Goal: Information Seeking & Learning: Find specific fact

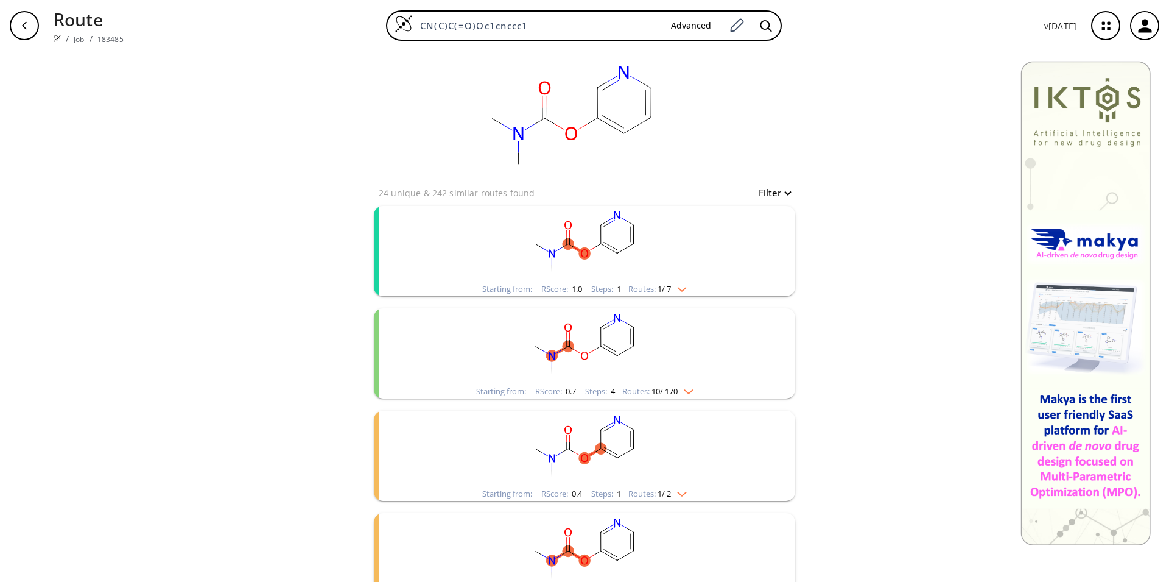
click at [577, 260] on rect "clusters" at bounding box center [584, 244] width 317 height 76
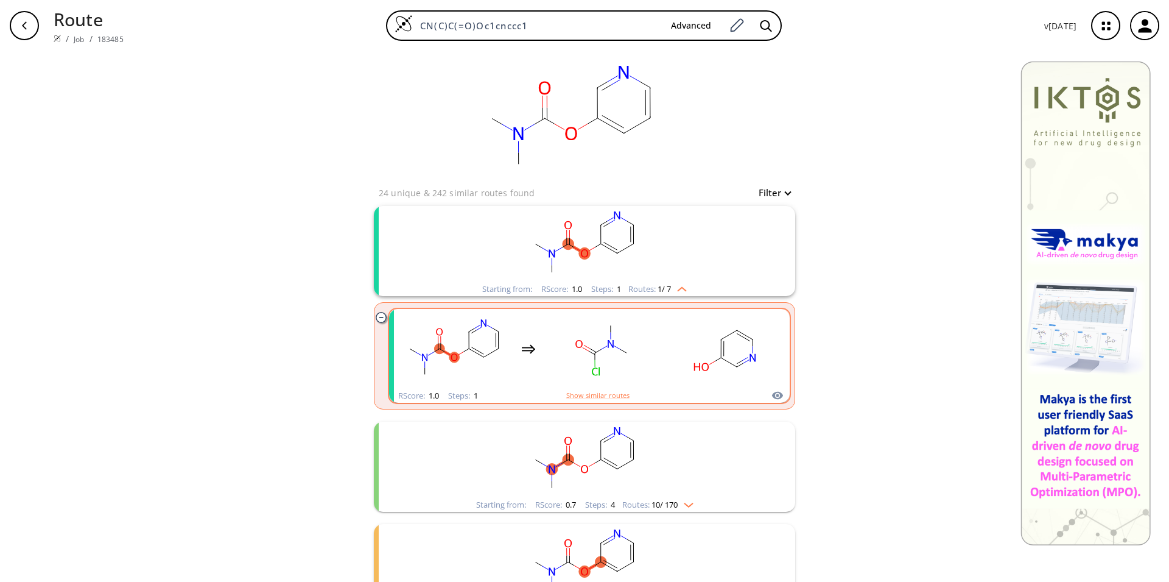
click at [605, 377] on rect "clusters" at bounding box center [603, 349] width 110 height 76
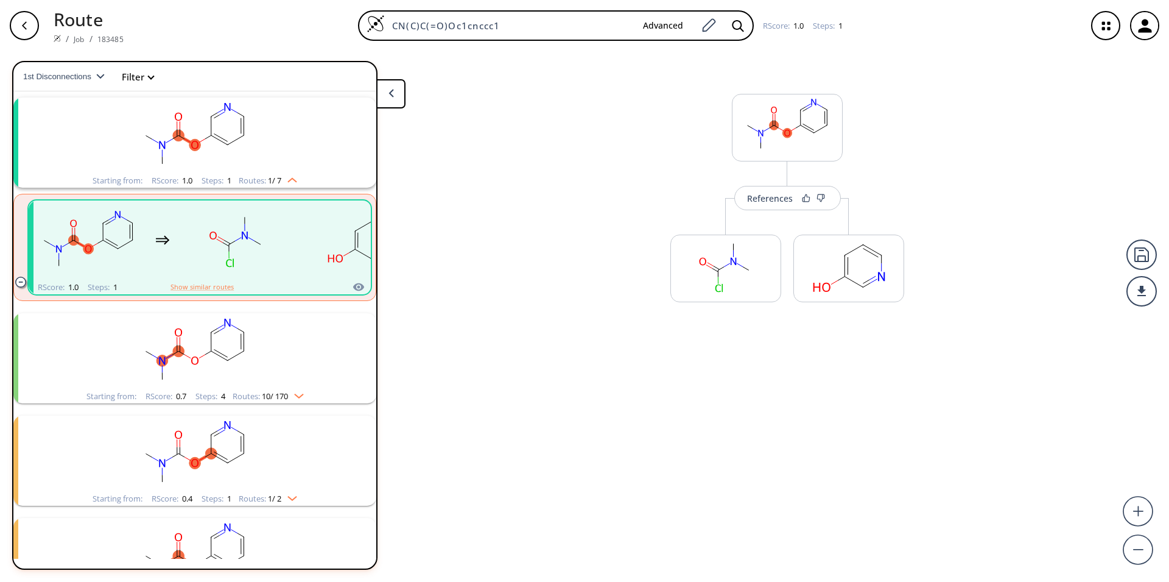
scroll to position [28, 0]
click at [778, 203] on div "References" at bounding box center [770, 207] width 46 height 8
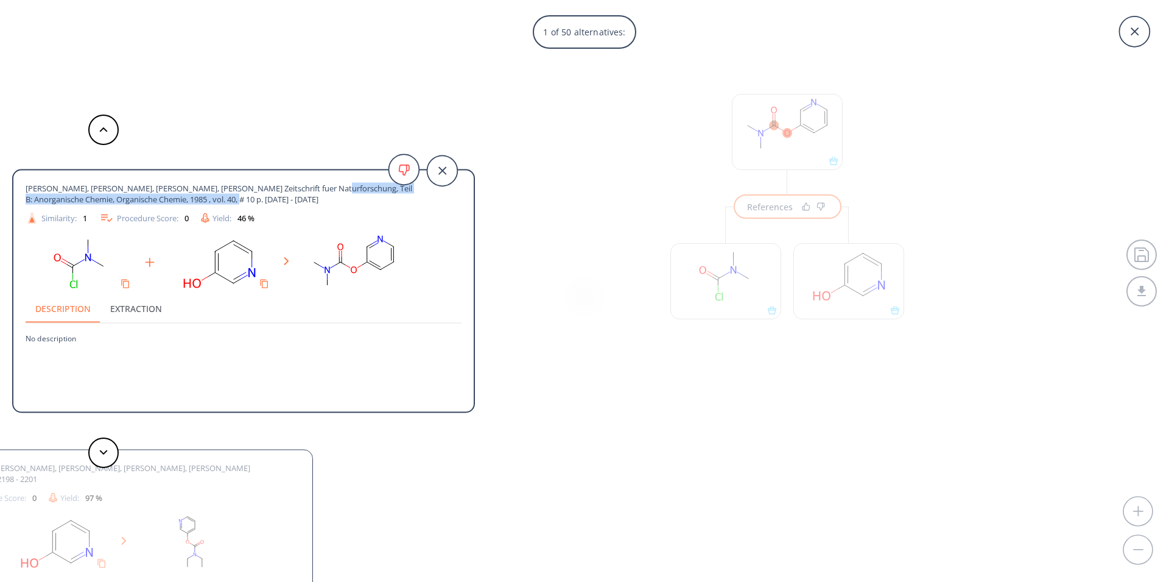
drag, startPoint x: 316, startPoint y: 188, endPoint x: 362, endPoint y: 205, distance: 49.0
click at [362, 205] on div "[PERSON_NAME], [PERSON_NAME], [PERSON_NAME], [PERSON_NAME] Zeitschrift fuer Nat…" at bounding box center [244, 204] width 436 height 43
copy span ": Anorganische Chemie, Organische Chemie, 1985 , vol. 40, # 10 p. [DATE] - [DAT…"
click at [102, 451] on icon at bounding box center [103, 451] width 9 height 5
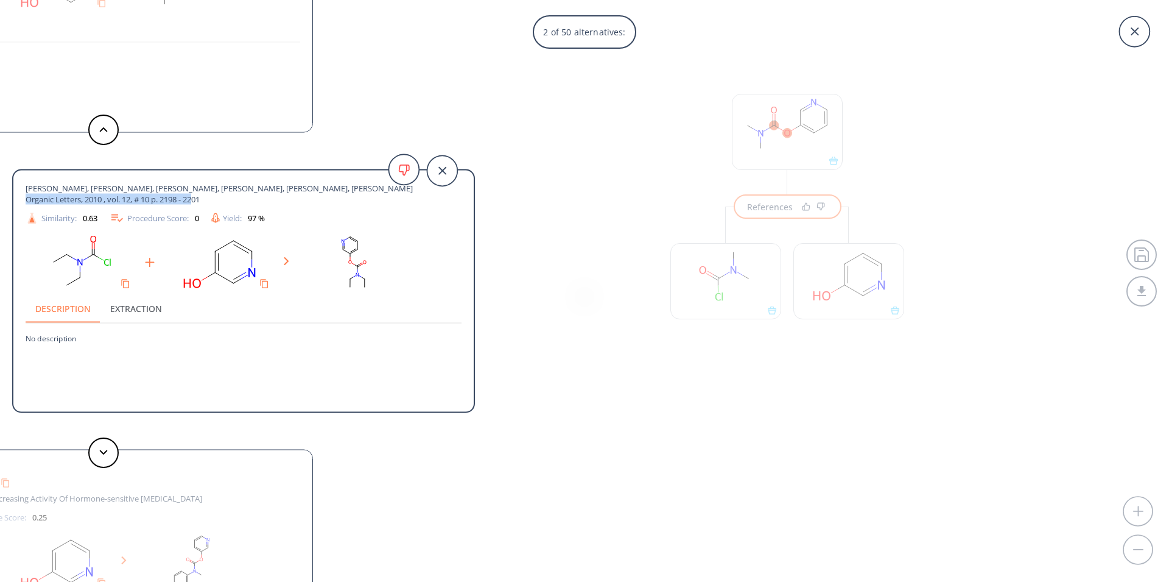
drag, startPoint x: 326, startPoint y: 187, endPoint x: 351, endPoint y: 198, distance: 27.8
click at [351, 198] on span "[PERSON_NAME], [PERSON_NAME], [PERSON_NAME], [PERSON_NAME], [PERSON_NAME], [PER…" at bounding box center [222, 194] width 392 height 22
copy span "Organic Letters, 2010 , vol. 12, # 10 p. 2198 - 2201"
click at [106, 455] on button at bounding box center [103, 452] width 30 height 30
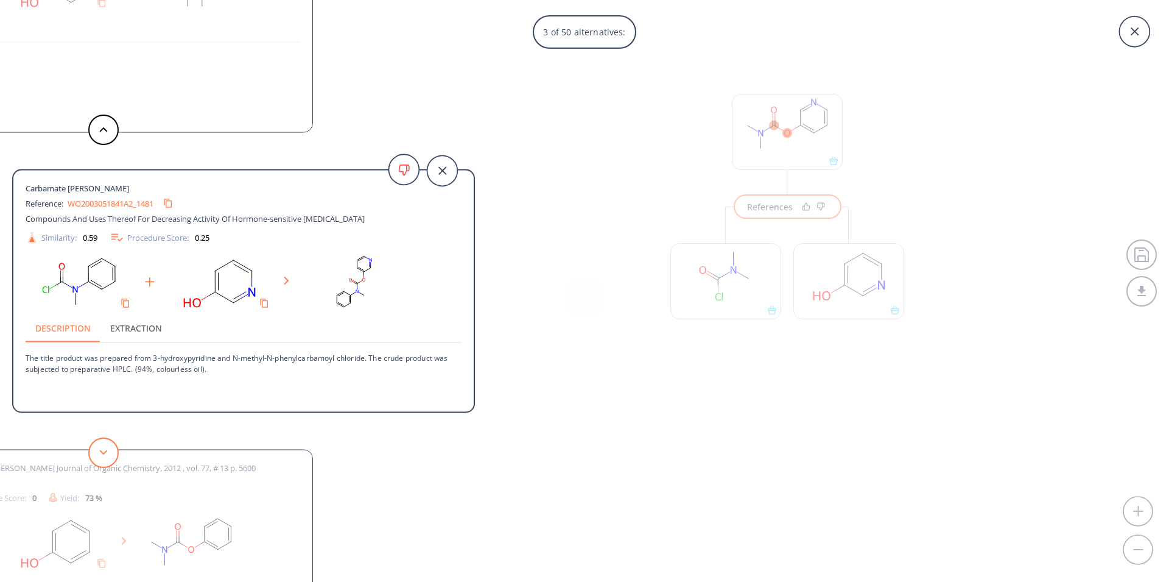
click at [106, 455] on button at bounding box center [103, 452] width 30 height 30
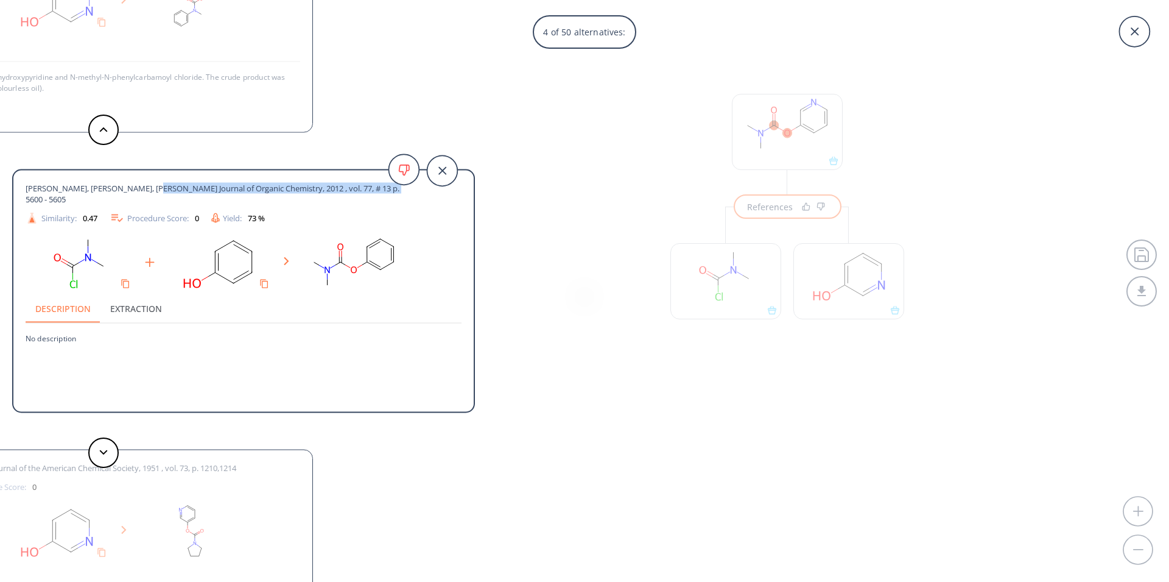
drag, startPoint x: 144, startPoint y: 189, endPoint x: 399, endPoint y: 189, distance: 254.5
click at [399, 189] on div "[PERSON_NAME], [PERSON_NAME], [PERSON_NAME] Journal of Organic Chemistry, 2012 …" at bounding box center [222, 194] width 392 height 22
copy span "Journal of Organic Chemistry, 2012 , vol. 77, # 13 p. 5600 - 5605"
click at [110, 453] on button at bounding box center [103, 452] width 30 height 30
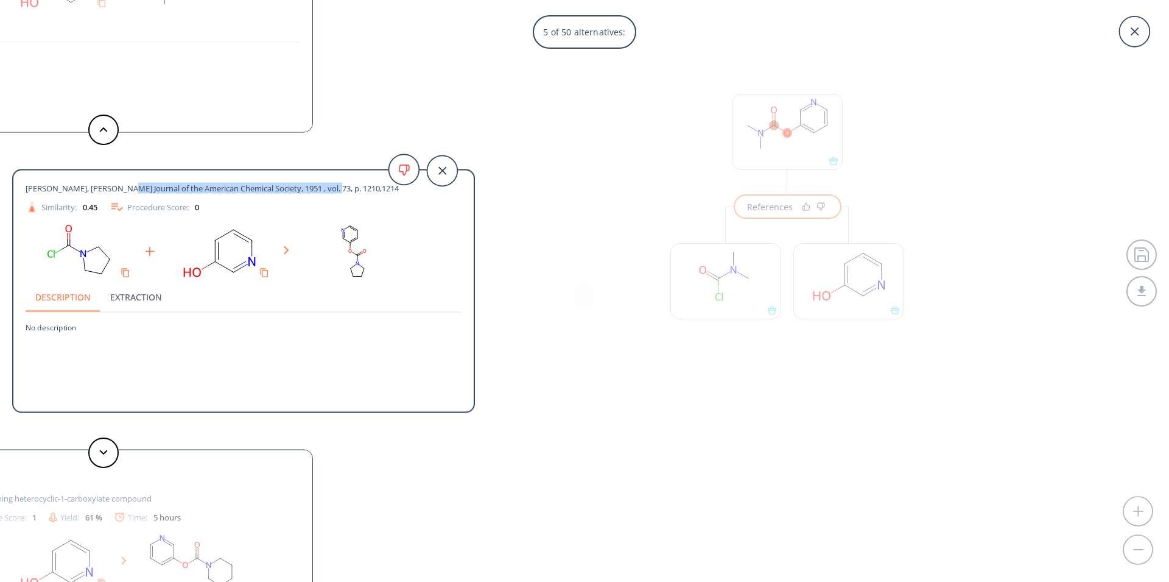
drag, startPoint x: 111, startPoint y: 186, endPoint x: 337, endPoint y: 192, distance: 226.0
click at [337, 192] on div "[PERSON_NAME], [PERSON_NAME] Journal of the American Chemical Society, 1951 , v…" at bounding box center [222, 188] width 392 height 11
drag, startPoint x: 72, startPoint y: 187, endPoint x: 346, endPoint y: 185, distance: 274.6
click at [346, 185] on div "[PERSON_NAME], [PERSON_NAME] Journal of the American Chemical Society, 1951 , v…" at bounding box center [222, 188] width 392 height 11
copy span "Journal of the American Chemical Society, 1951 , vol. 73, p. 1210,1214"
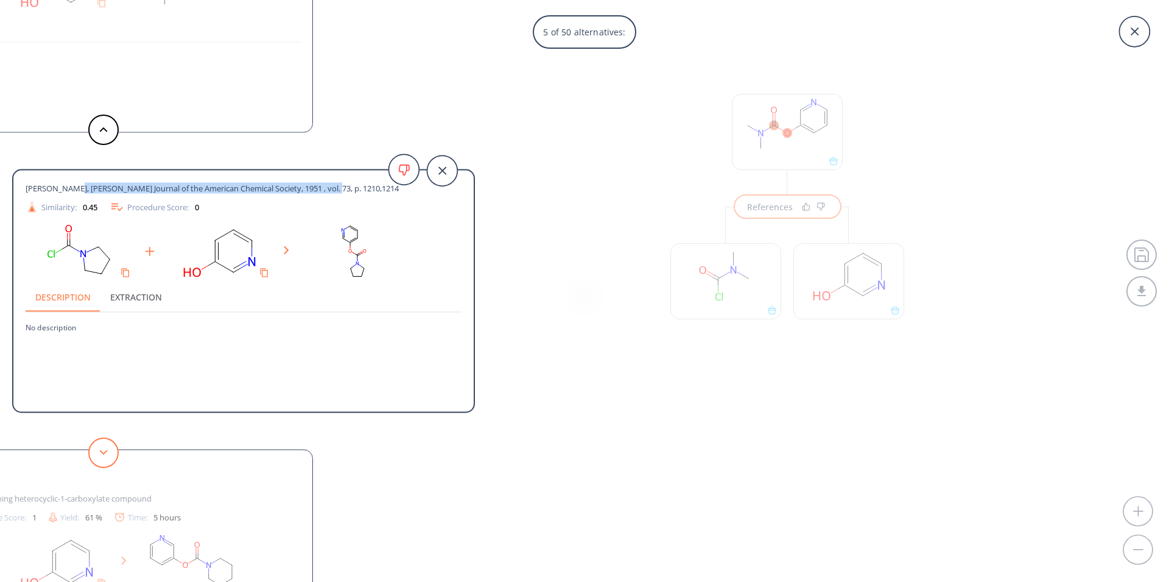
click at [98, 451] on button at bounding box center [103, 452] width 30 height 30
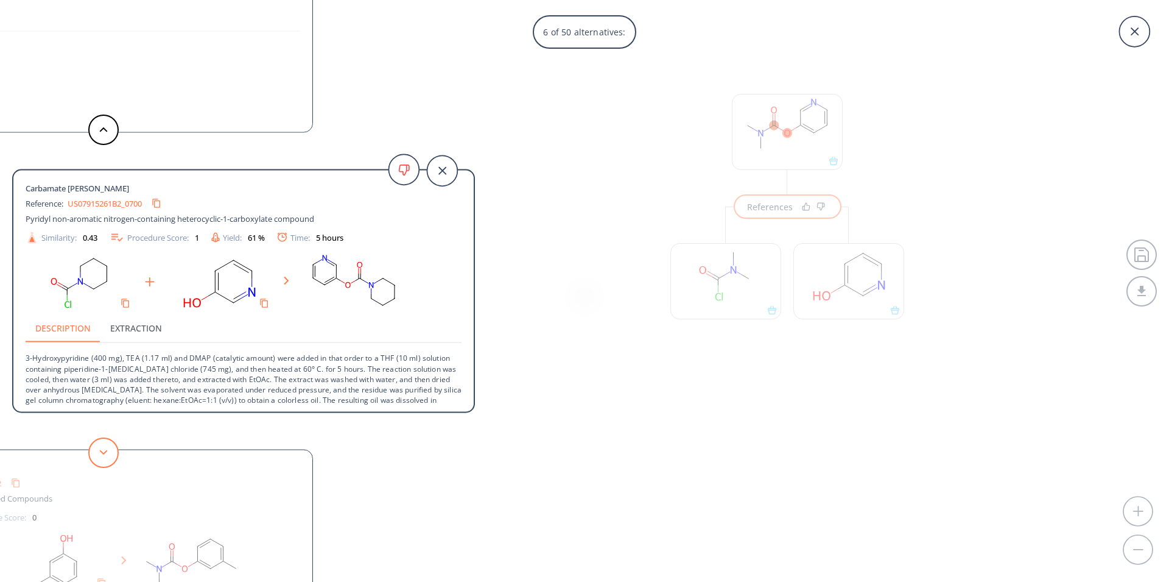
click at [105, 455] on button at bounding box center [103, 452] width 30 height 30
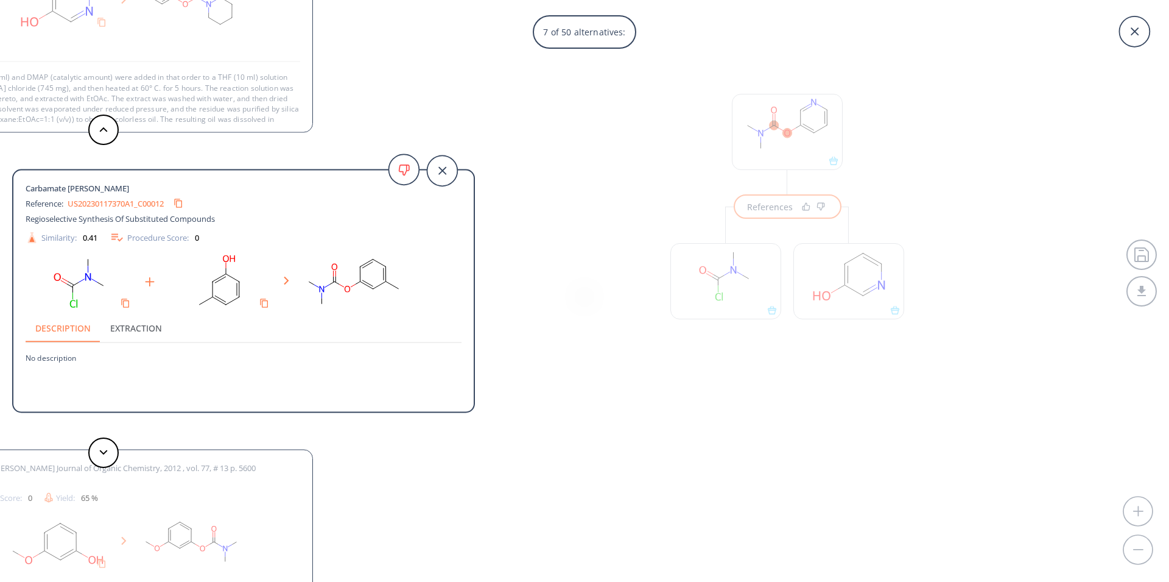
click at [114, 203] on link "US20230117370A1_C00012" at bounding box center [116, 203] width 96 height 8
click at [102, 456] on button at bounding box center [103, 452] width 30 height 30
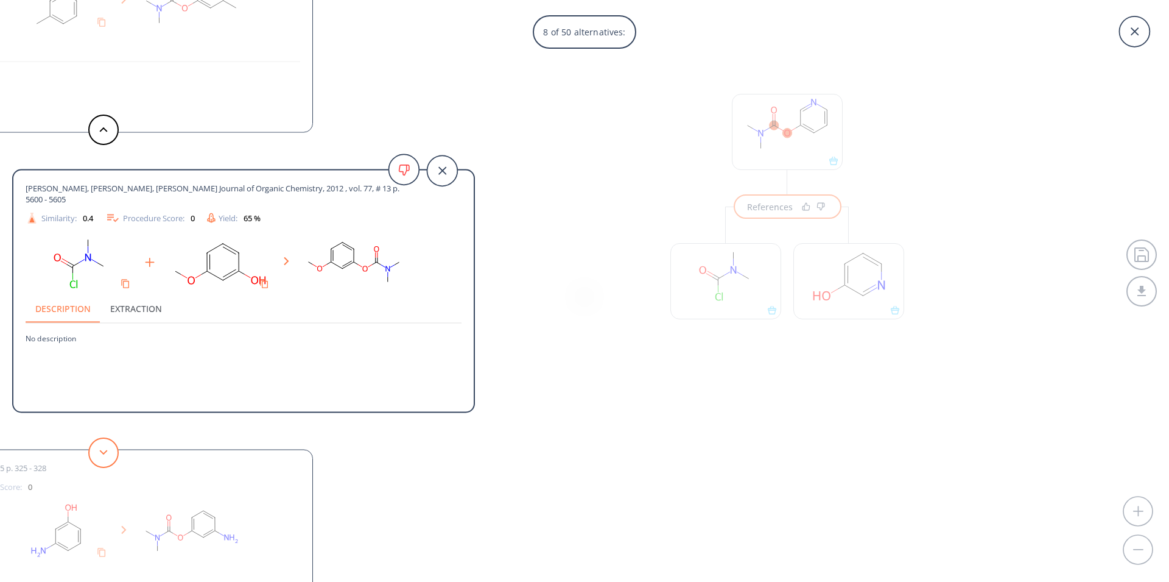
click at [108, 451] on button at bounding box center [103, 452] width 30 height 30
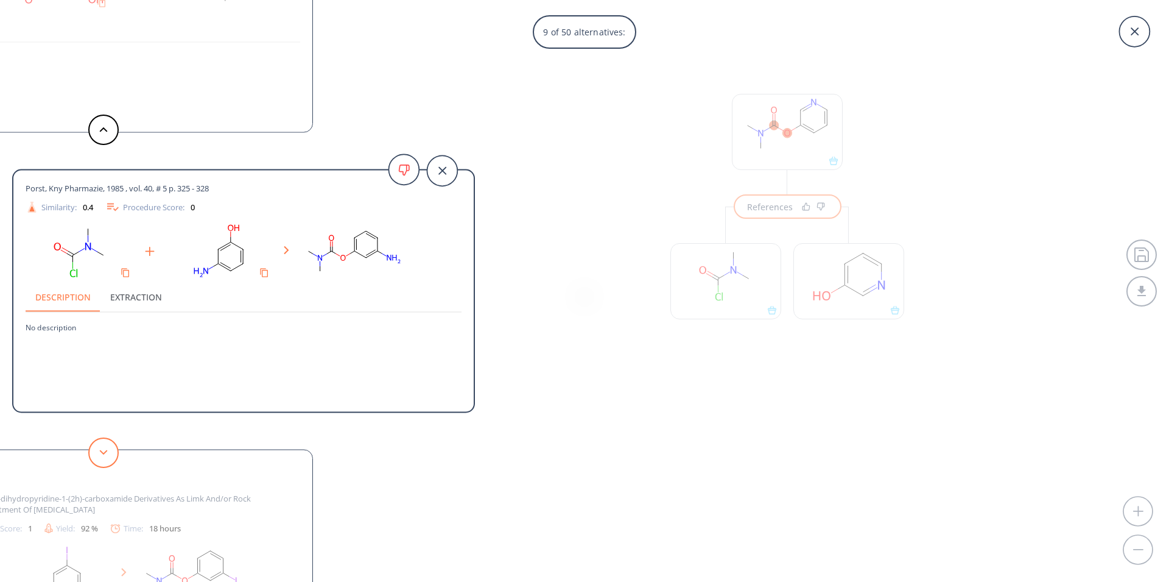
click at [110, 451] on button at bounding box center [103, 452] width 30 height 30
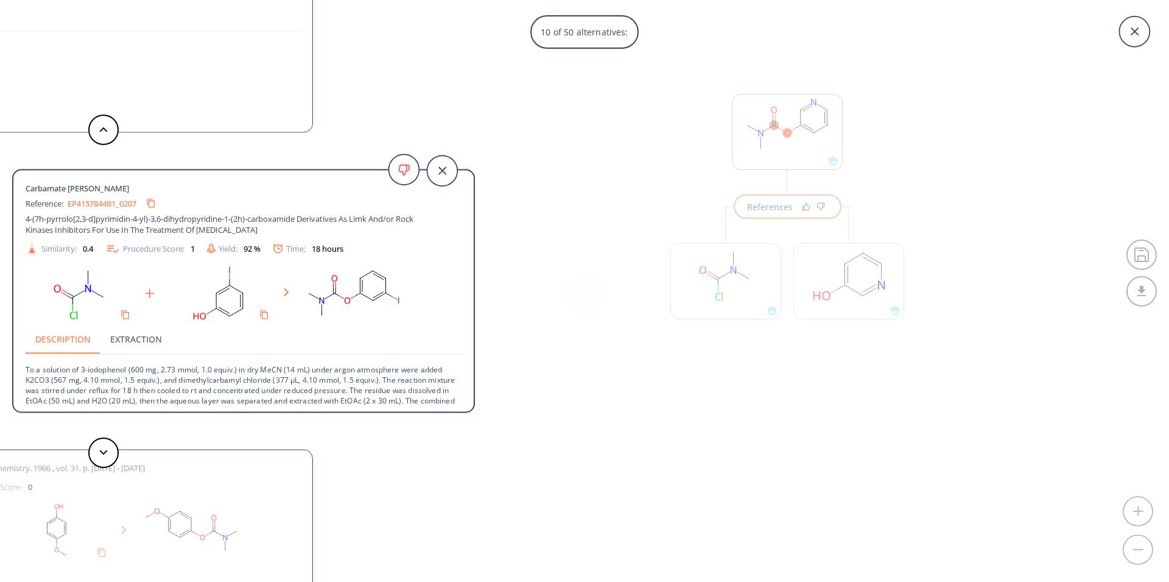
click at [785, 116] on div "10 of 50 alternatives: [PERSON_NAME], [PERSON_NAME], [PERSON_NAME] Zeitschrift …" at bounding box center [584, 291] width 1169 height 582
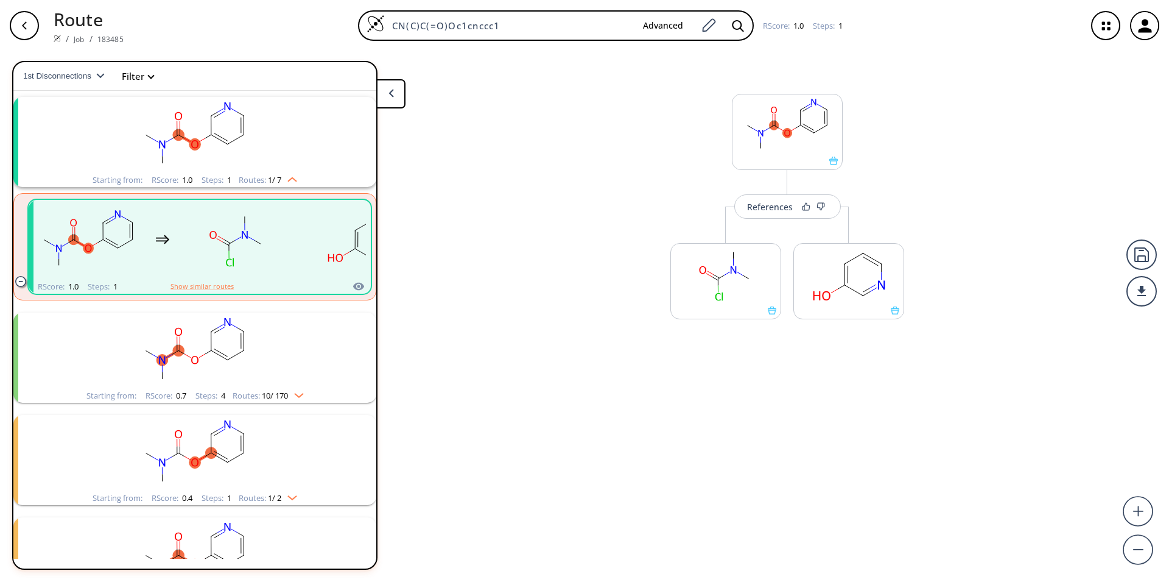
click at [266, 370] on rect "clusters" at bounding box center [195, 350] width 317 height 76
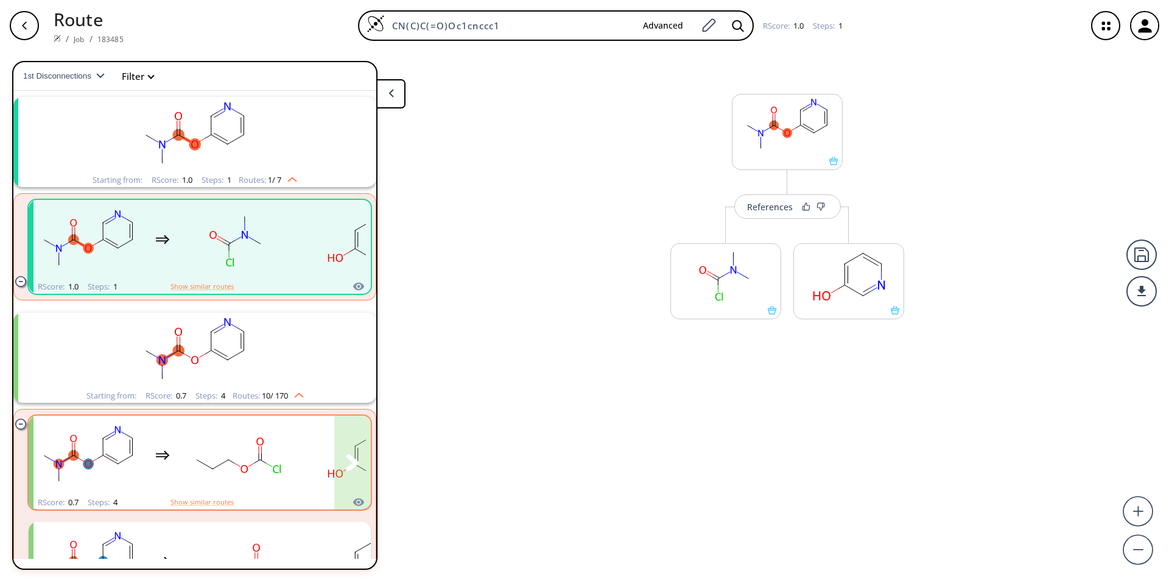
click at [312, 451] on rect "clusters" at bounding box center [359, 455] width 110 height 76
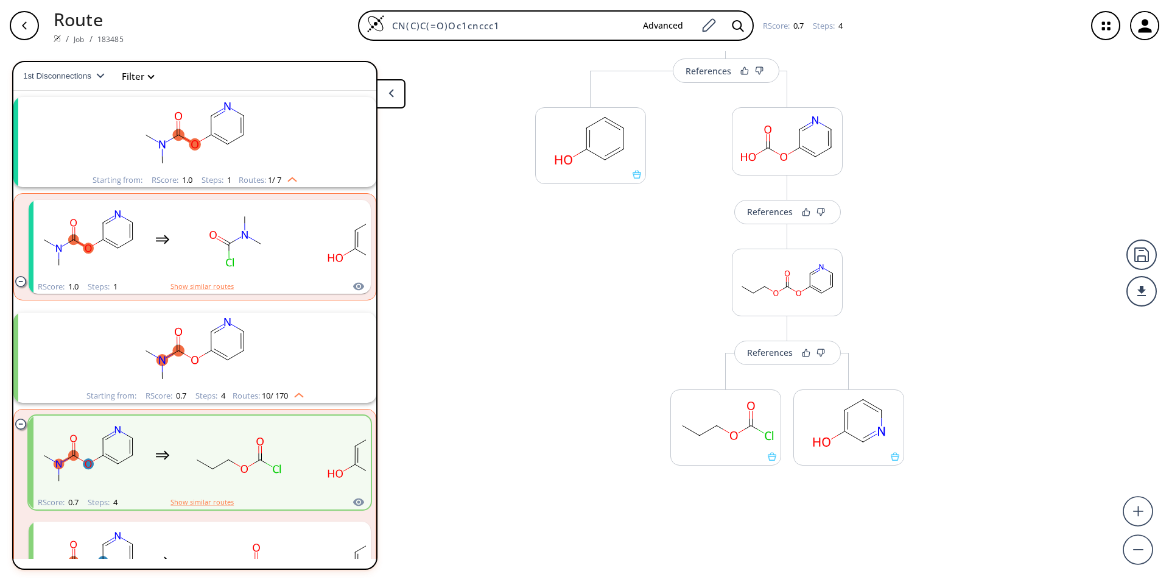
scroll to position [292, 0]
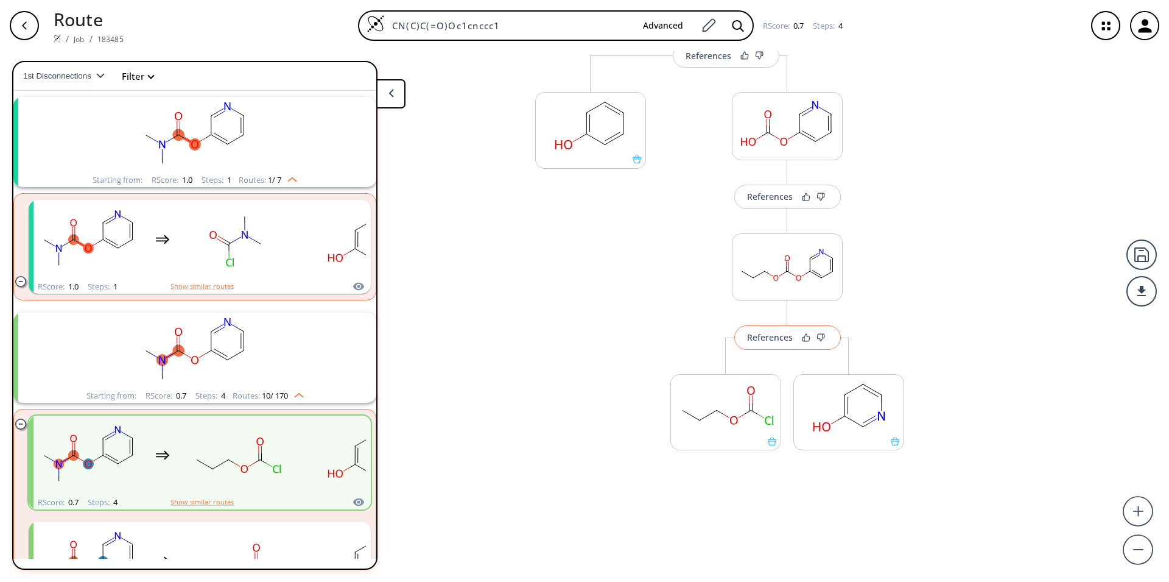
click at [783, 335] on div "References" at bounding box center [770, 337] width 46 height 8
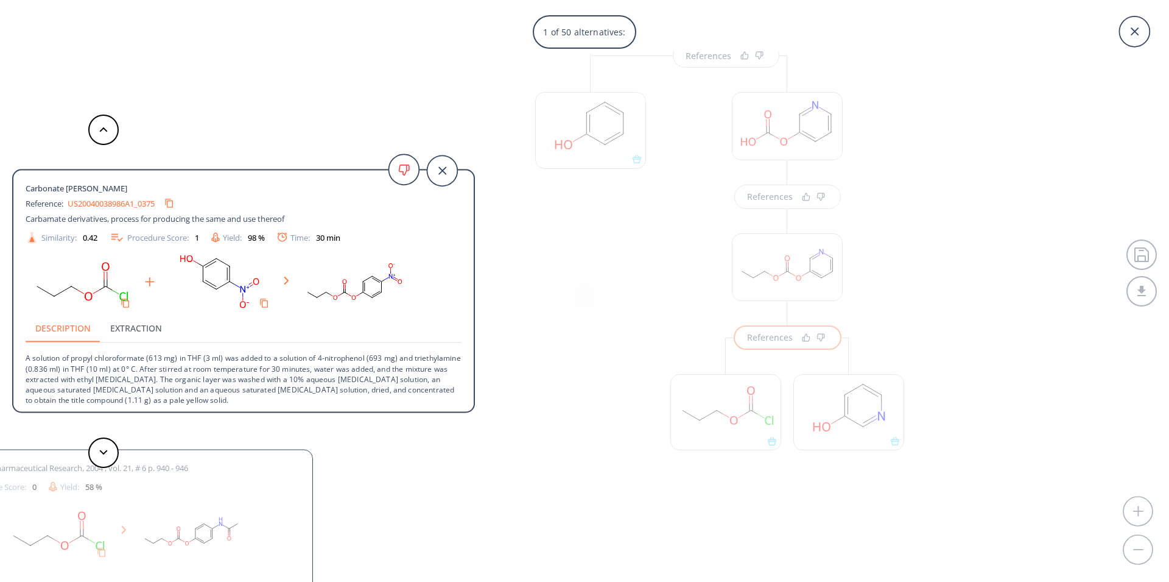
click at [762, 199] on div "1 of 50 alternatives: Carbonate [PERSON_NAME] Reference: US20040038986A1_0375 C…" at bounding box center [584, 291] width 1169 height 582
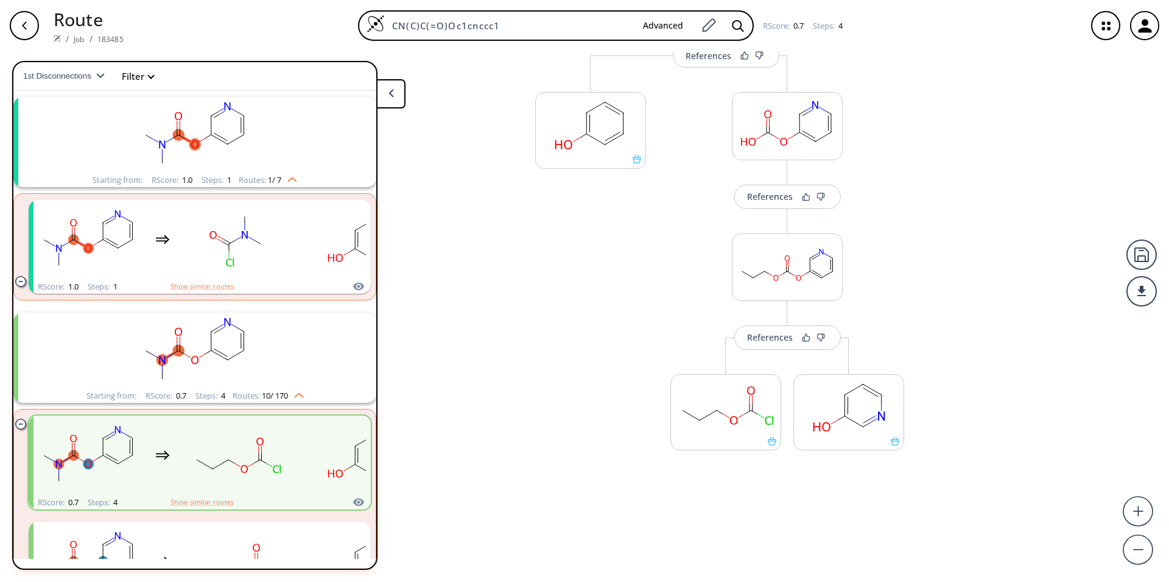
click at [244, 147] on rect "clusters" at bounding box center [195, 135] width 317 height 76
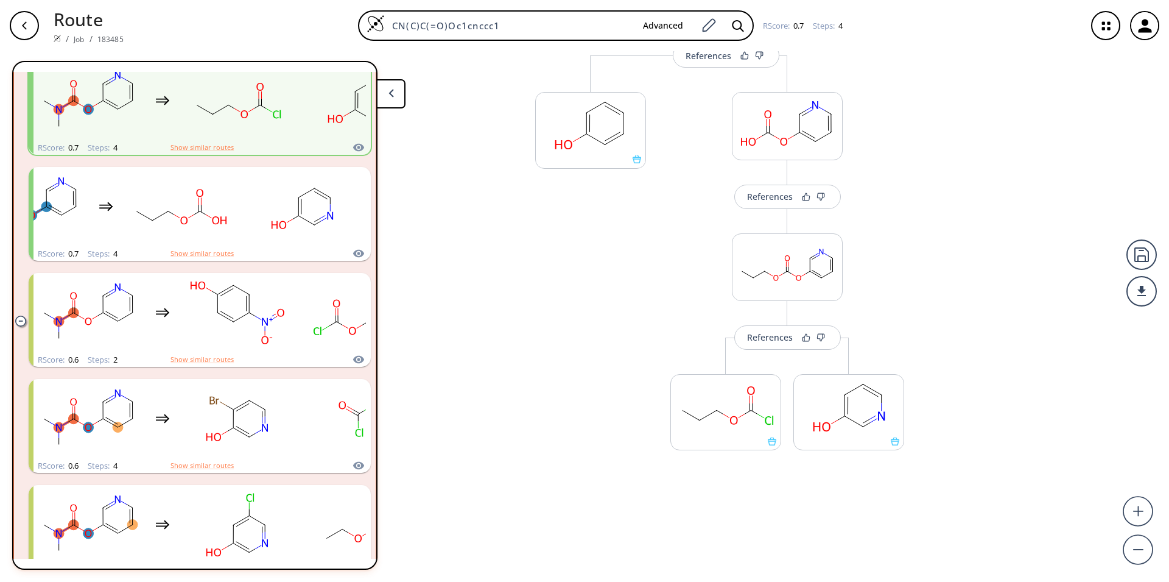
scroll to position [751, 0]
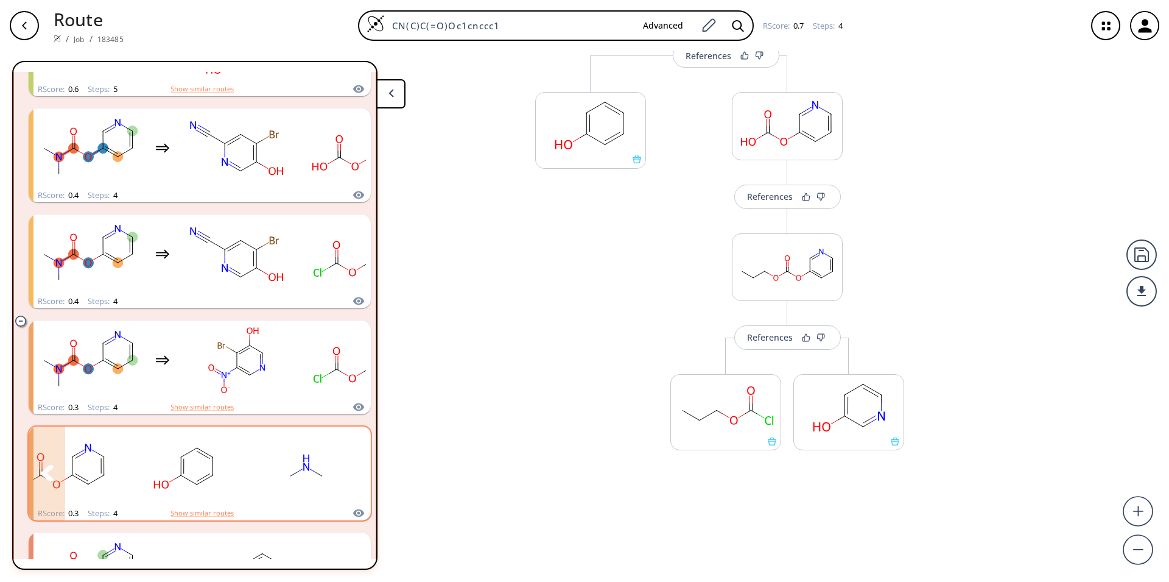
click at [348, 471] on icon "clusters" at bounding box center [352, 473] width 13 height 16
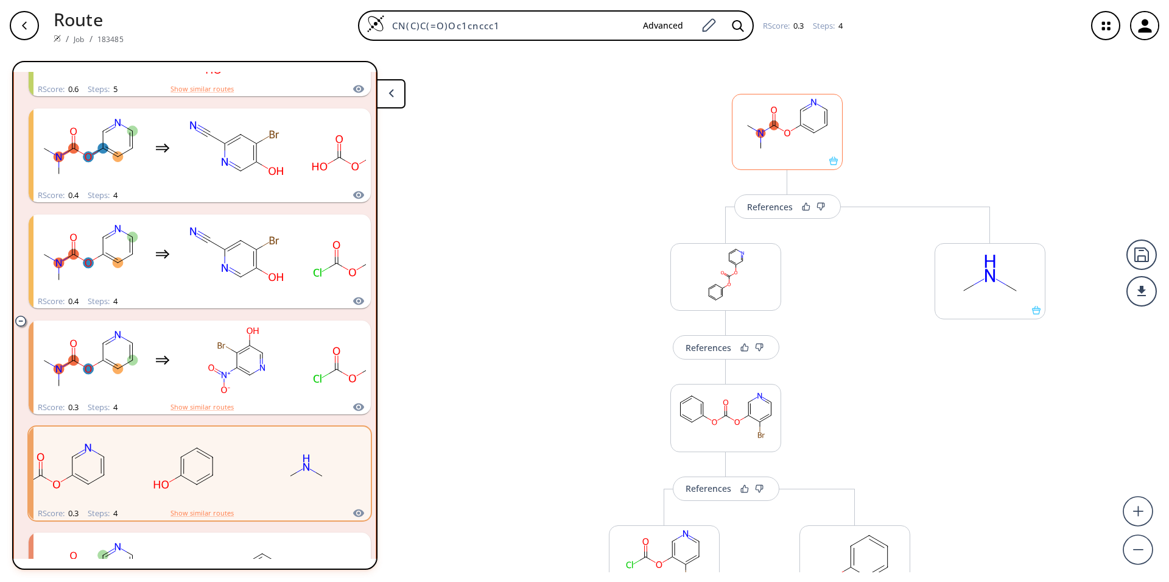
click at [820, 140] on rect at bounding box center [788, 125] width 110 height 62
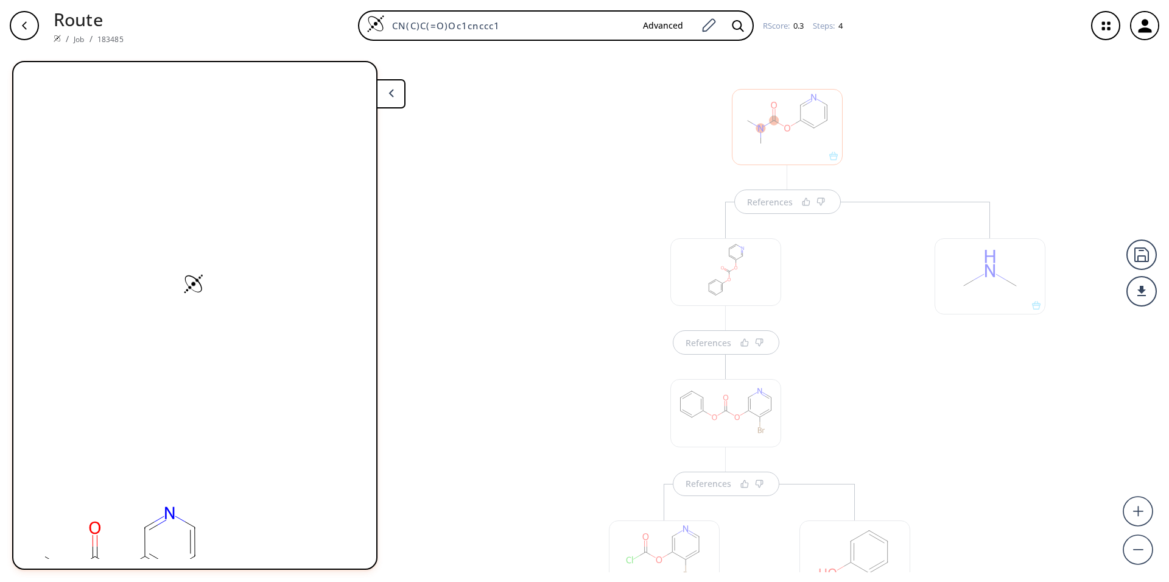
scroll to position [6, 0]
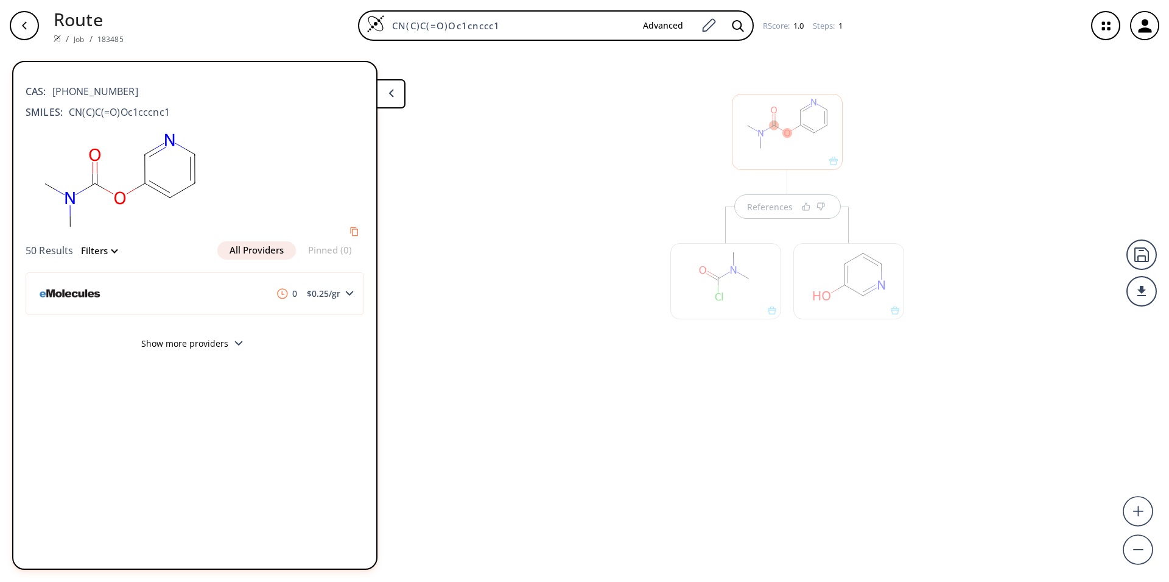
click at [772, 145] on div at bounding box center [787, 132] width 111 height 76
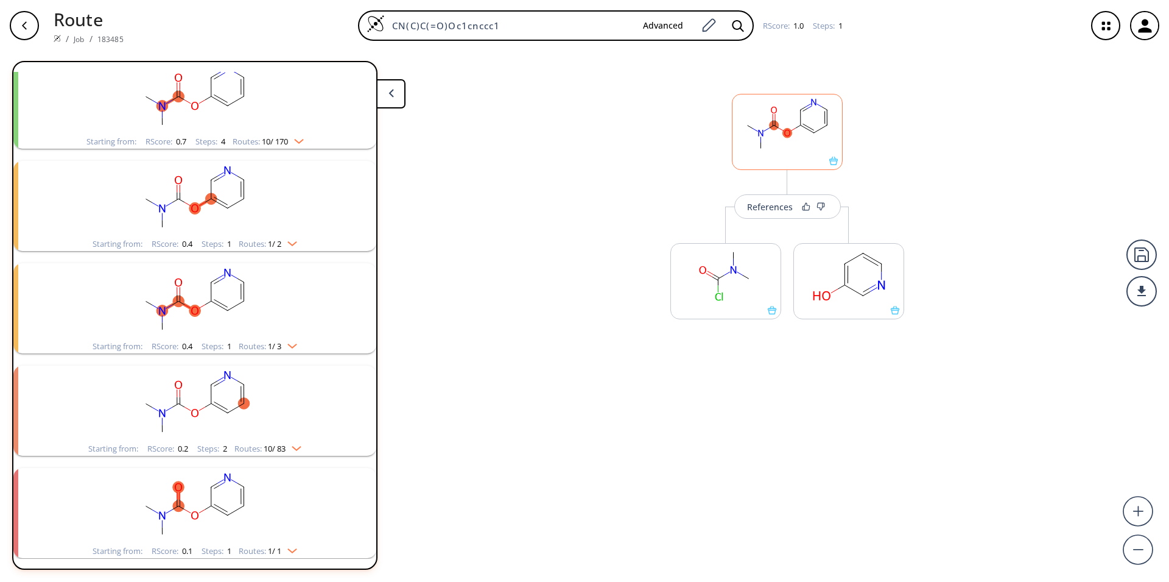
scroll to position [287, 0]
drag, startPoint x: 285, startPoint y: 213, endPoint x: 305, endPoint y: 179, distance: 39.1
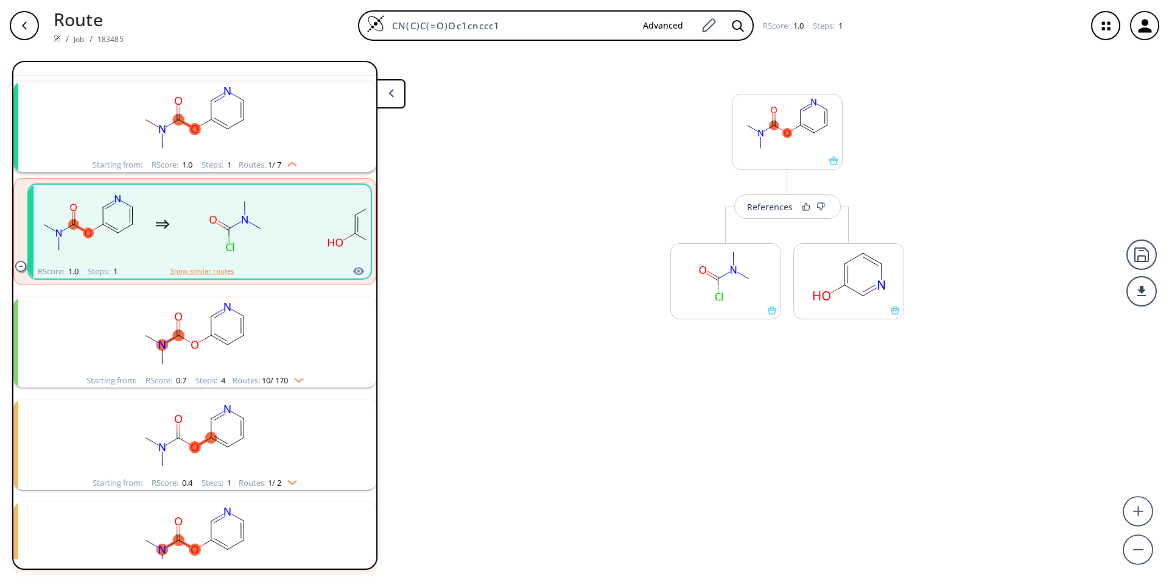
scroll to position [0, 0]
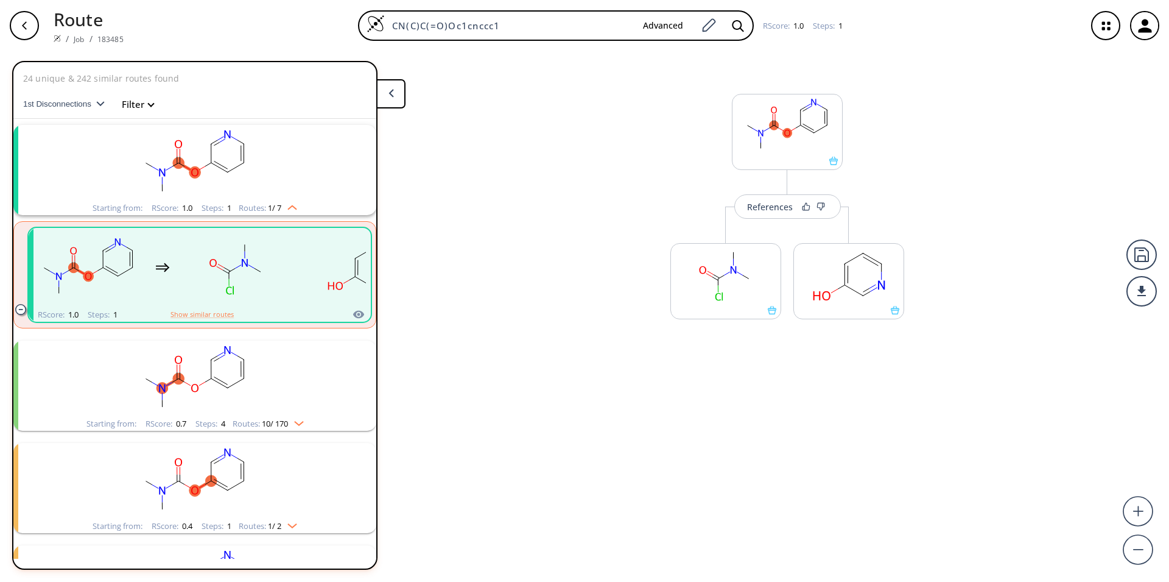
click at [253, 158] on rect "clusters" at bounding box center [195, 163] width 317 height 76
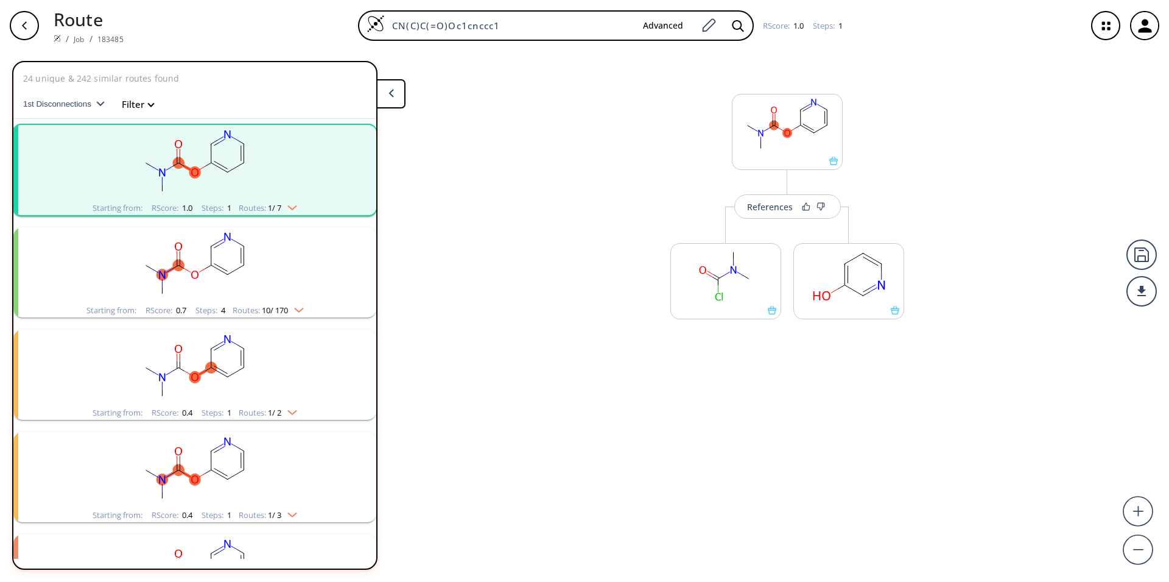
click at [297, 184] on rect "clusters" at bounding box center [195, 163] width 317 height 76
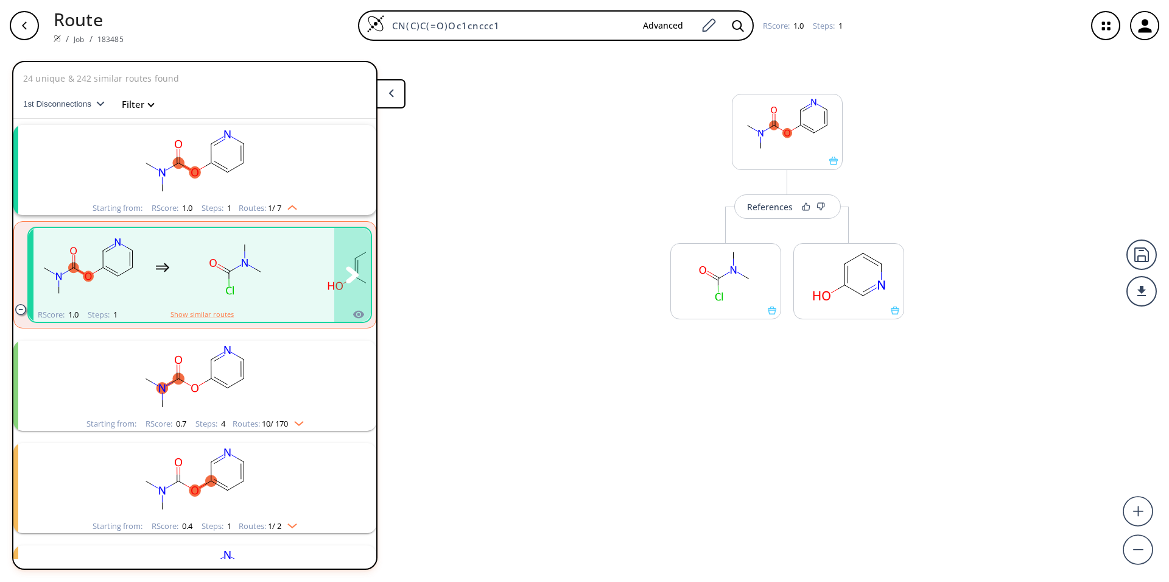
click at [312, 272] on rect "clusters" at bounding box center [359, 268] width 110 height 76
click at [310, 262] on rect "clusters" at bounding box center [359, 268] width 110 height 76
click at [310, 261] on rect "clusters" at bounding box center [359, 268] width 110 height 76
click at [789, 208] on div "References" at bounding box center [770, 207] width 46 height 8
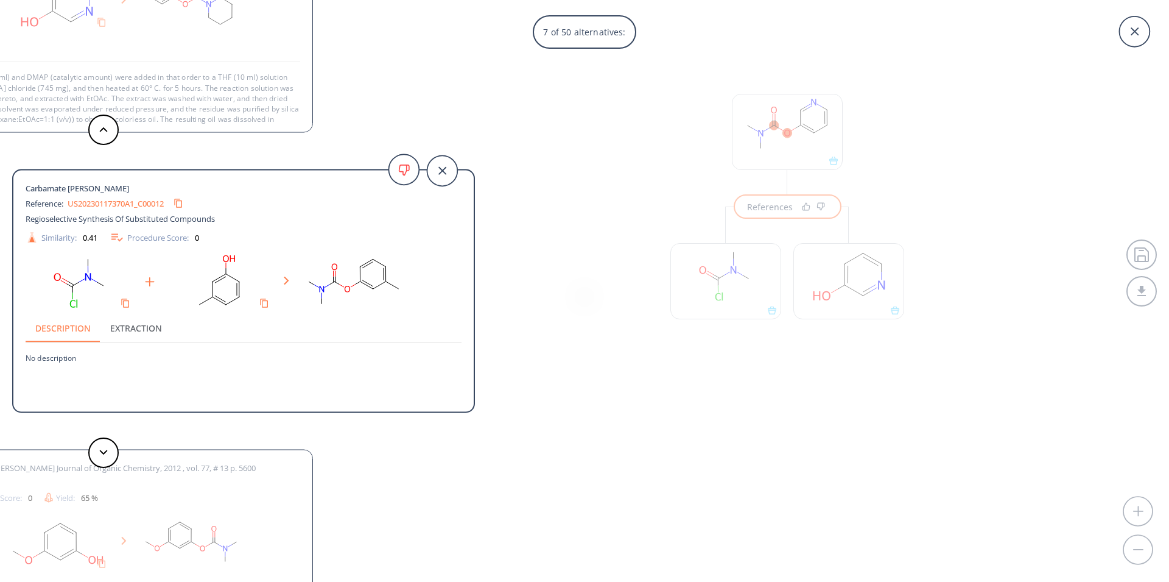
click at [109, 203] on link "US20230117370A1_C00012" at bounding box center [116, 203] width 96 height 8
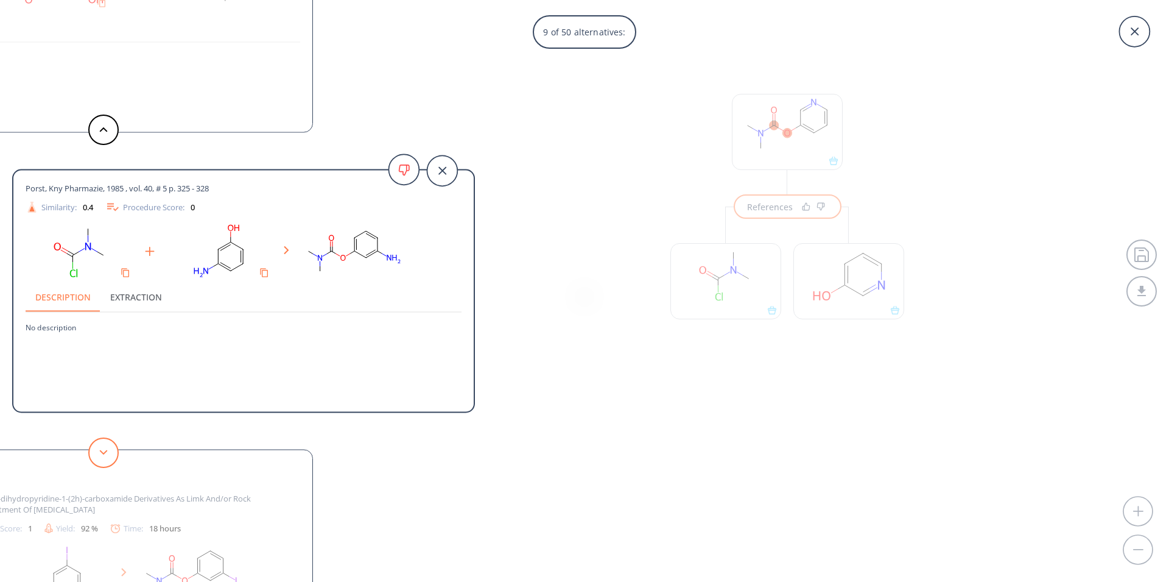
click at [103, 455] on button at bounding box center [103, 452] width 30 height 30
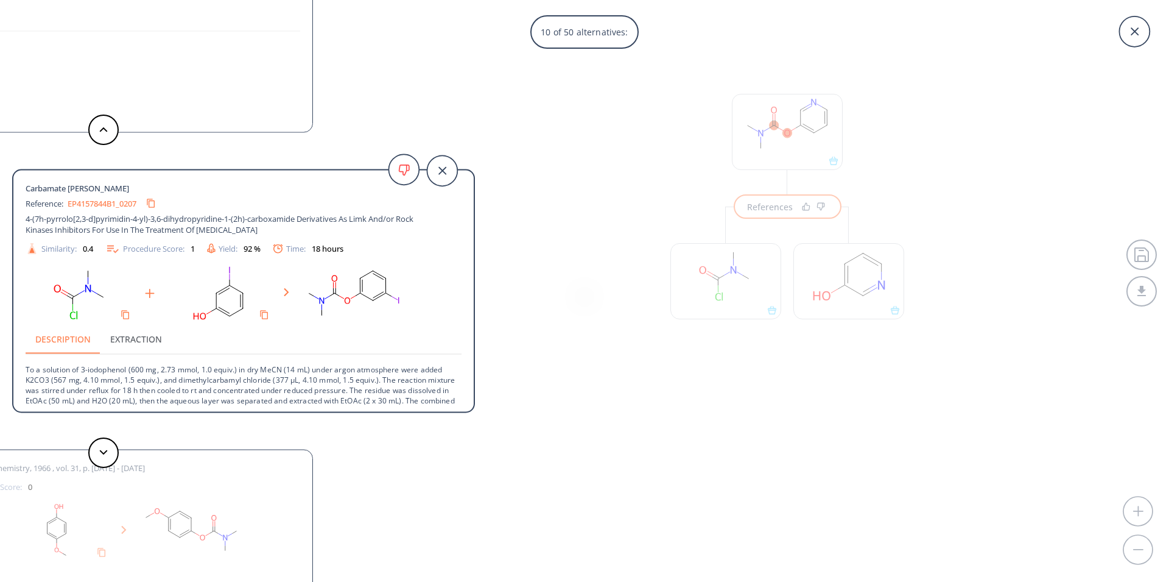
click at [96, 206] on link "EP4157844B1_0207" at bounding box center [102, 203] width 69 height 8
click at [107, 453] on icon at bounding box center [103, 451] width 9 height 5
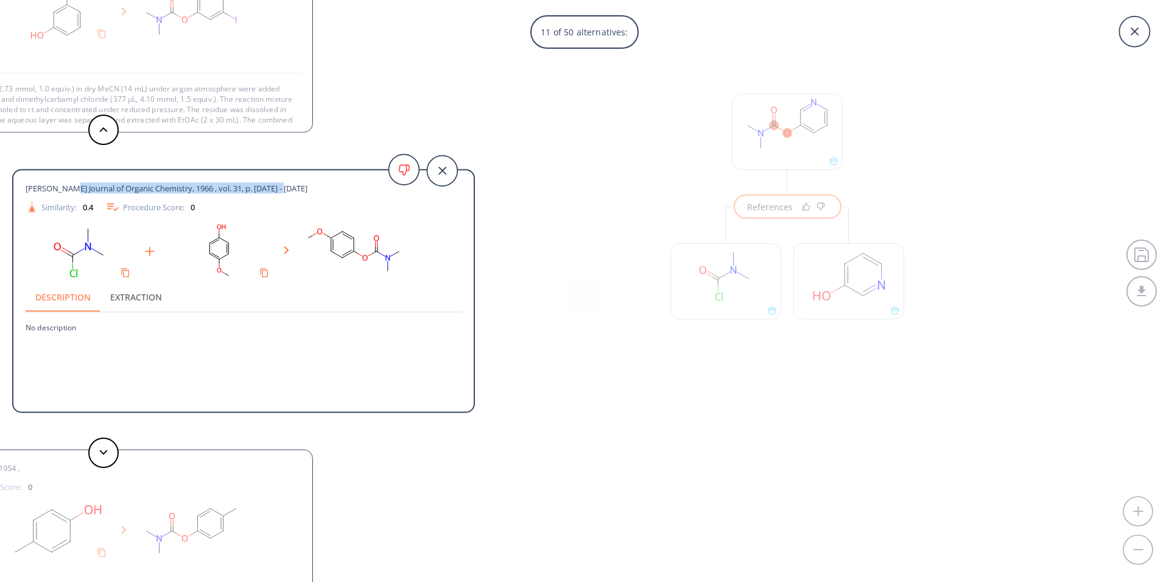
drag, startPoint x: 68, startPoint y: 189, endPoint x: 322, endPoint y: 184, distance: 254.6
click at [322, 184] on div "[PERSON_NAME] Journal of Organic Chemistry, 1966 , vol. 31, p. [DATE] - [DATE]" at bounding box center [222, 188] width 392 height 11
copy span "Journal of Organic Chemistry, 1966 , vol. 31, p. [DATE] - [DATE]"
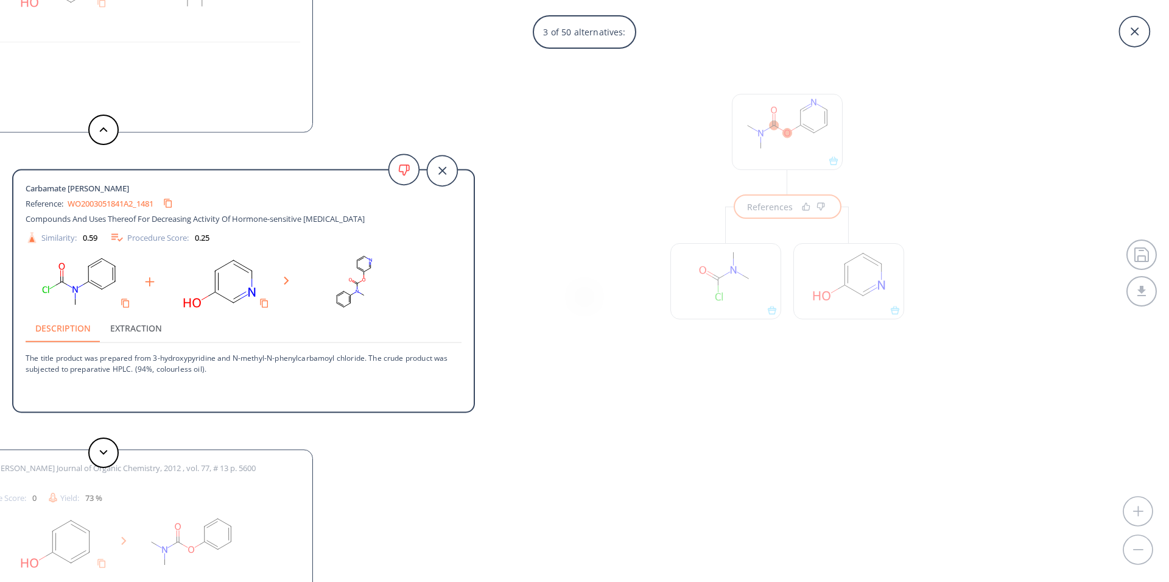
click at [106, 205] on link "WO2003051841A2_1481" at bounding box center [111, 203] width 86 height 8
